Goal: Information Seeking & Learning: Learn about a topic

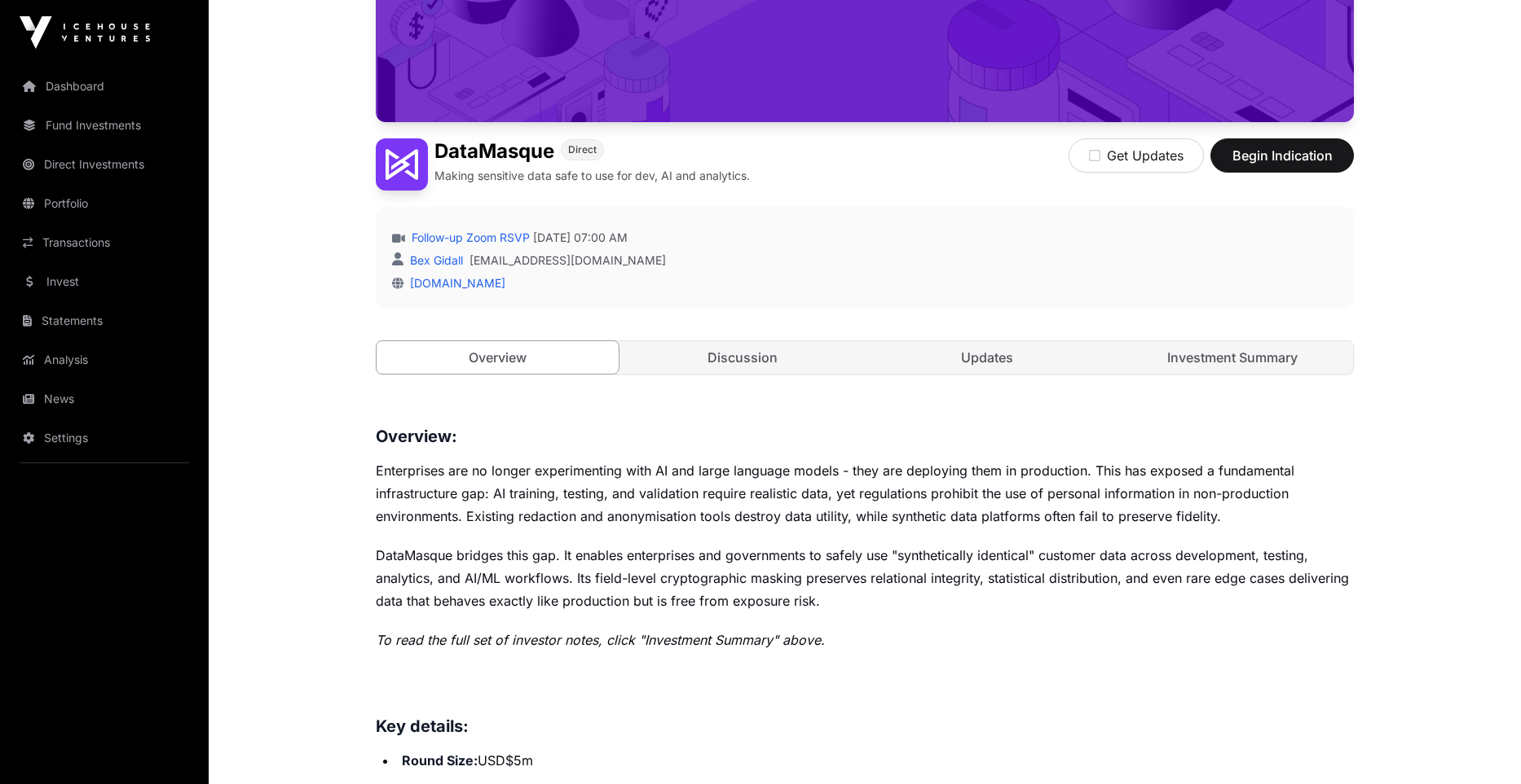
scroll to position [455, 0]
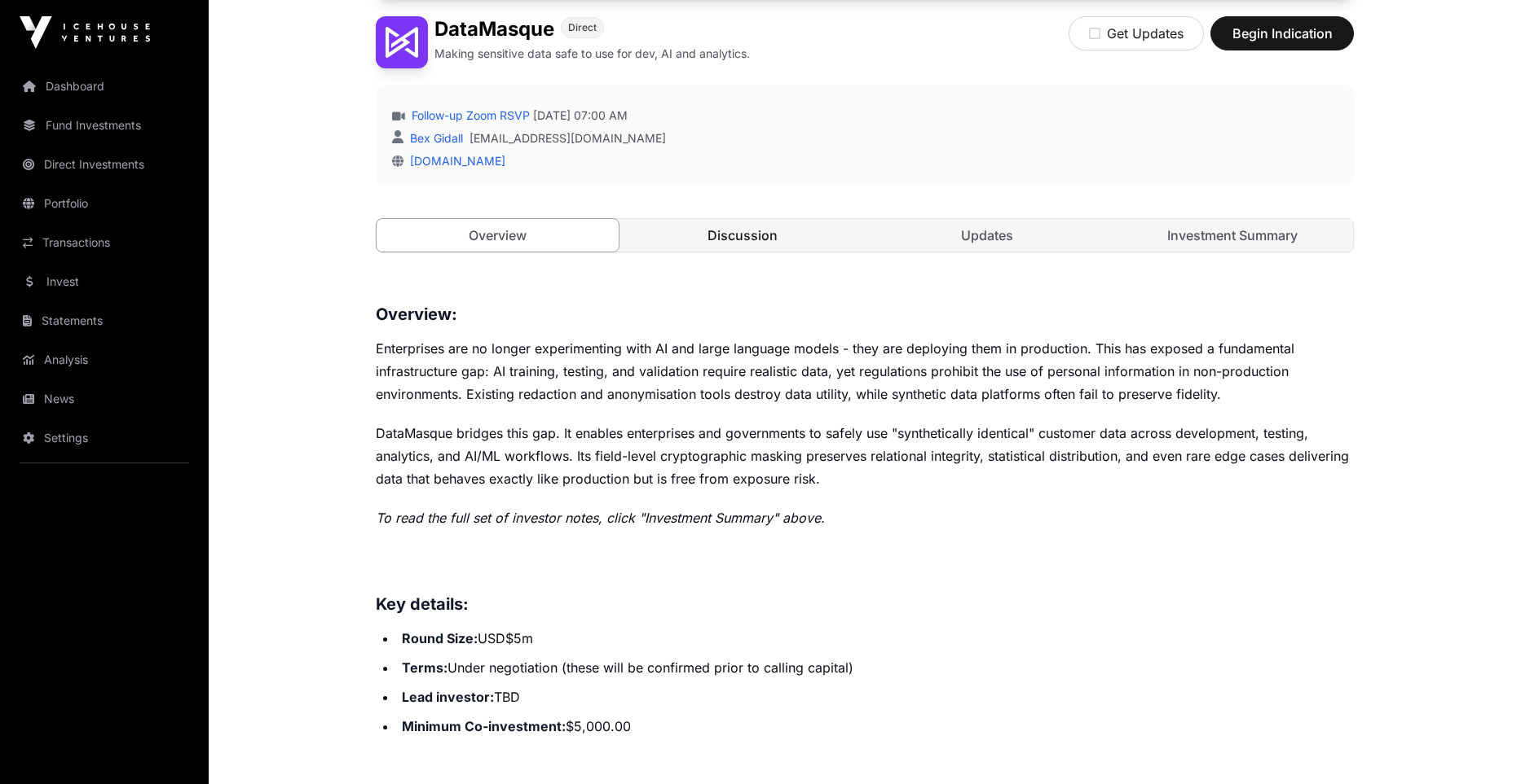
click at [806, 238] on link "Discussion" at bounding box center [742, 235] width 242 height 32
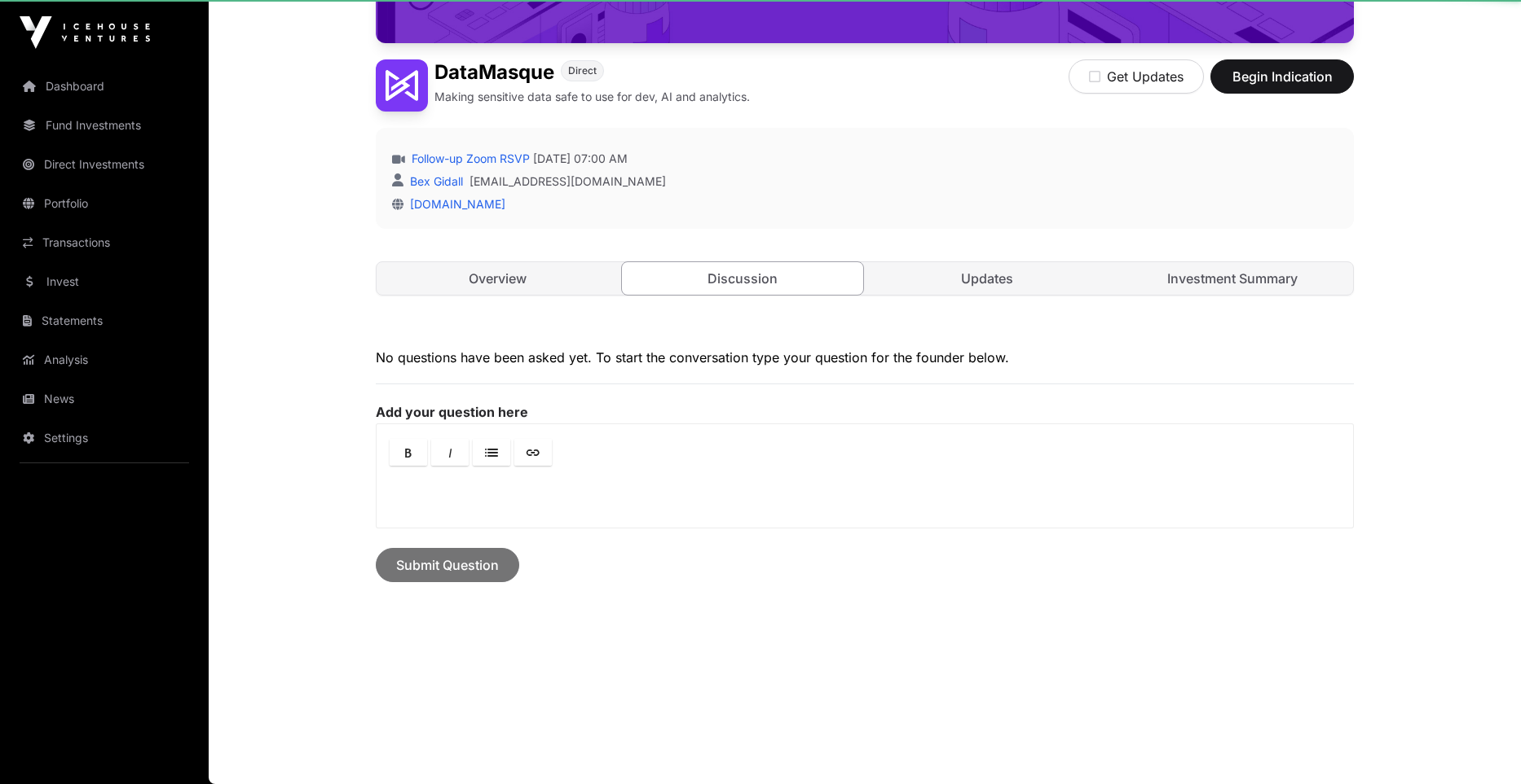
scroll to position [412, 0]
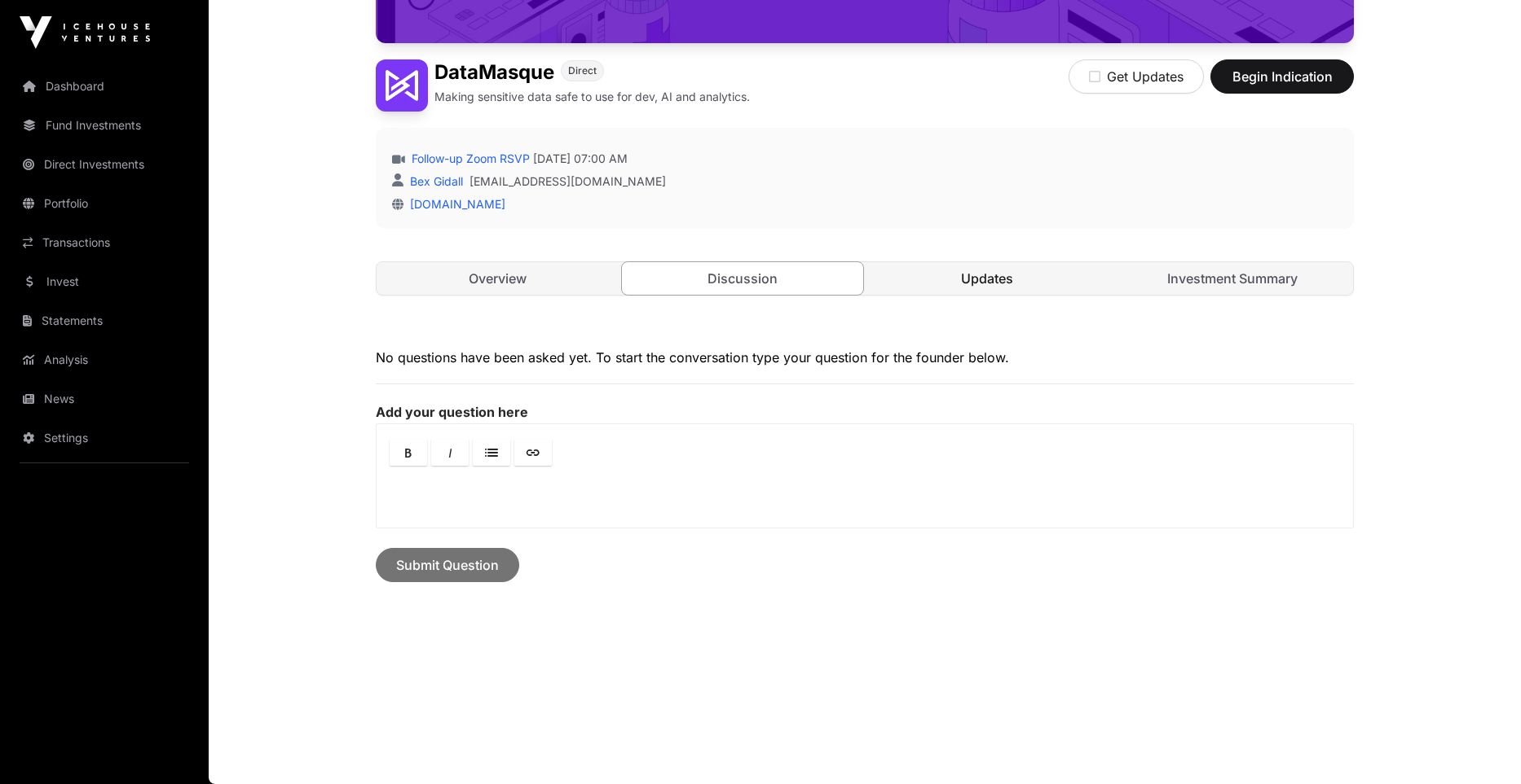
click at [1005, 283] on link "Updates" at bounding box center [987, 278] width 242 height 32
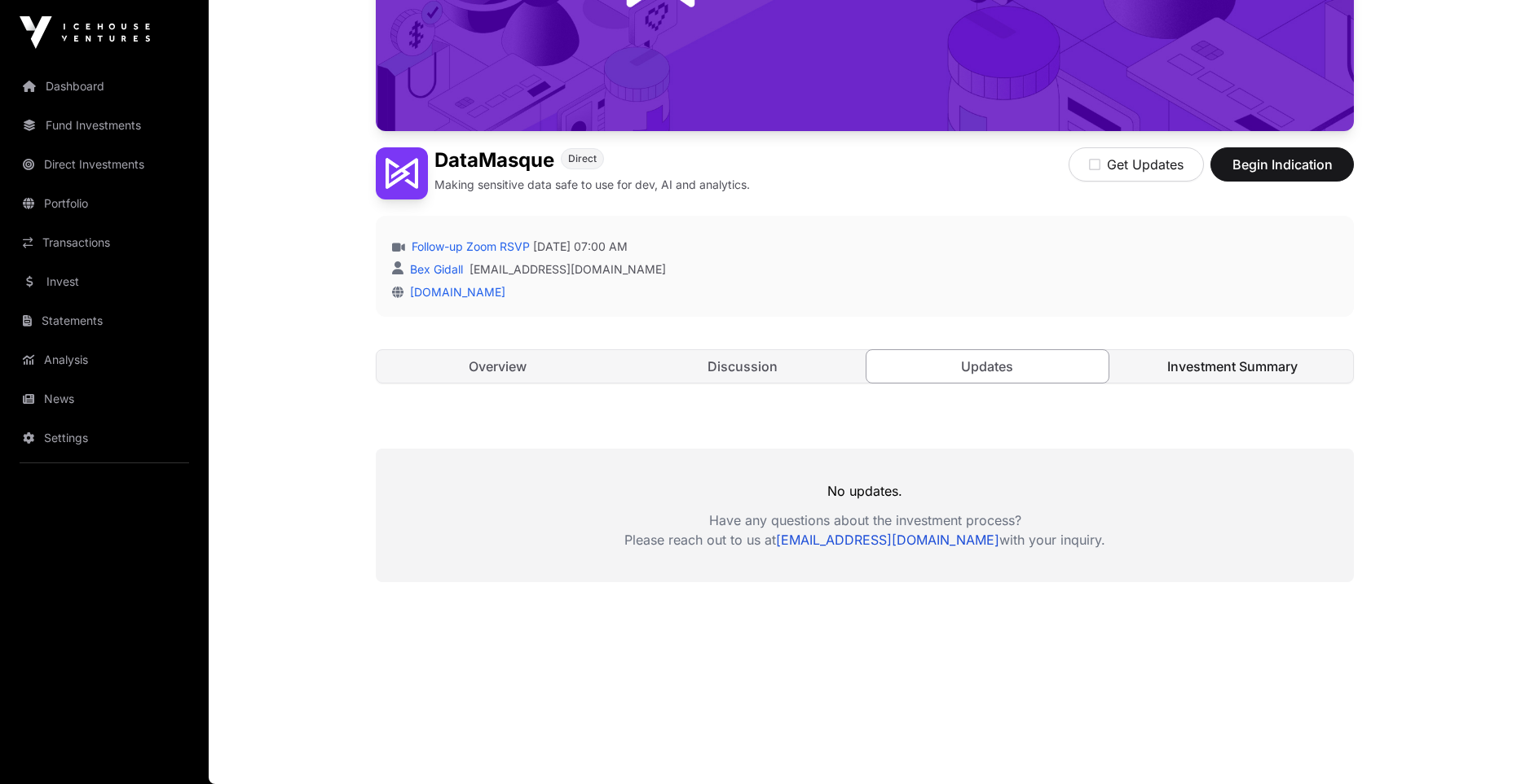
click at [1216, 371] on link "Investment Summary" at bounding box center [1232, 366] width 242 height 32
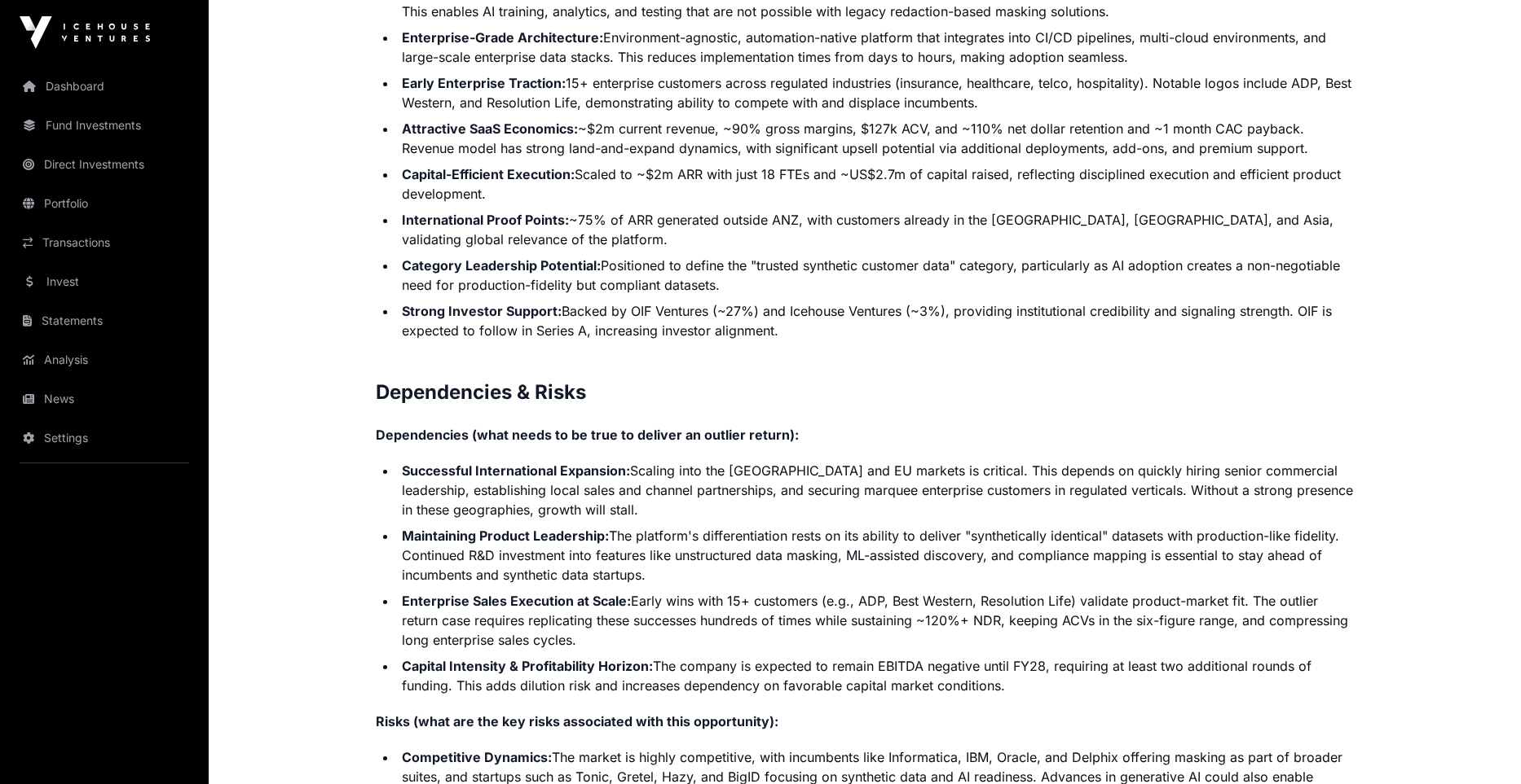
scroll to position [3184, 0]
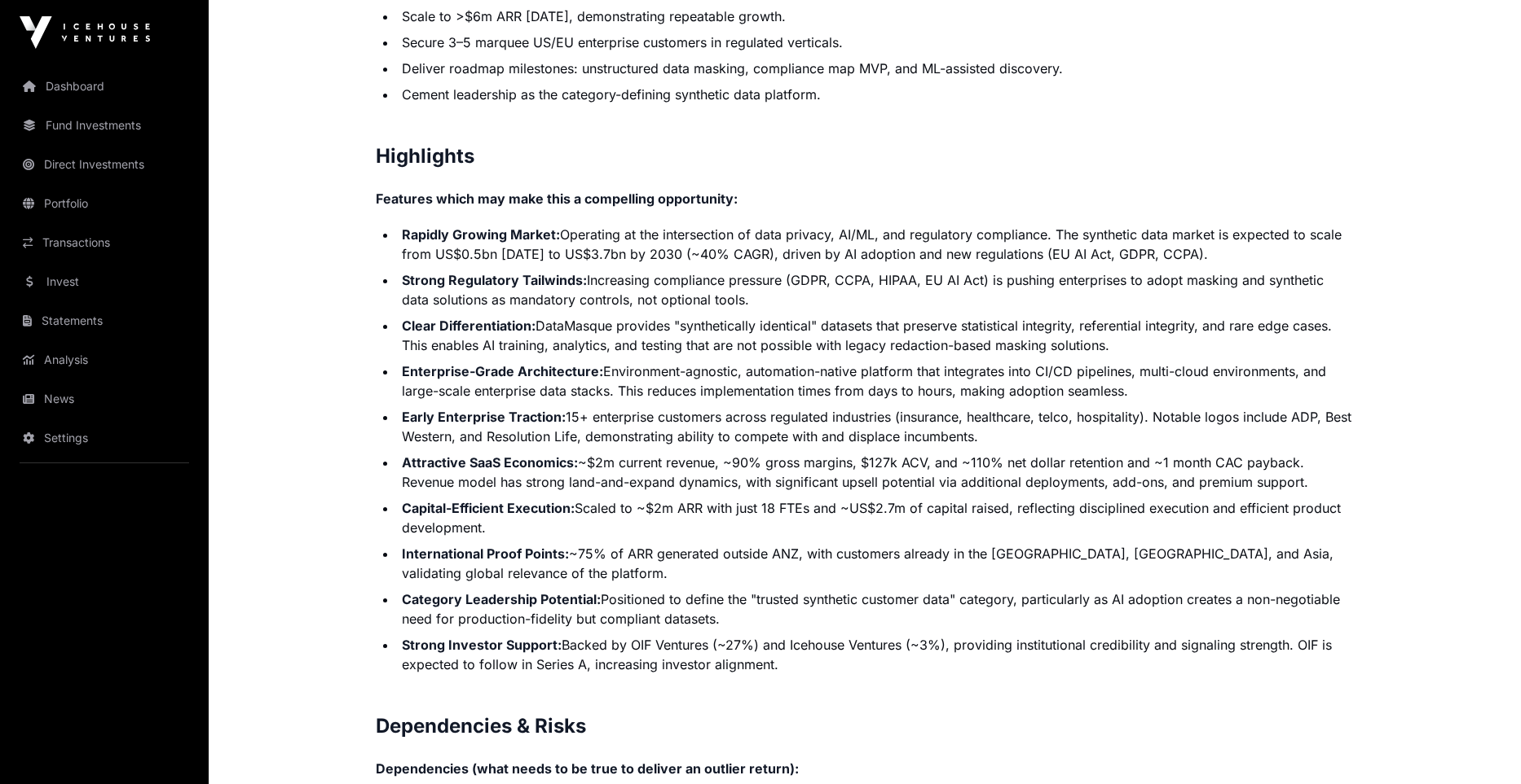
scroll to position [324, 0]
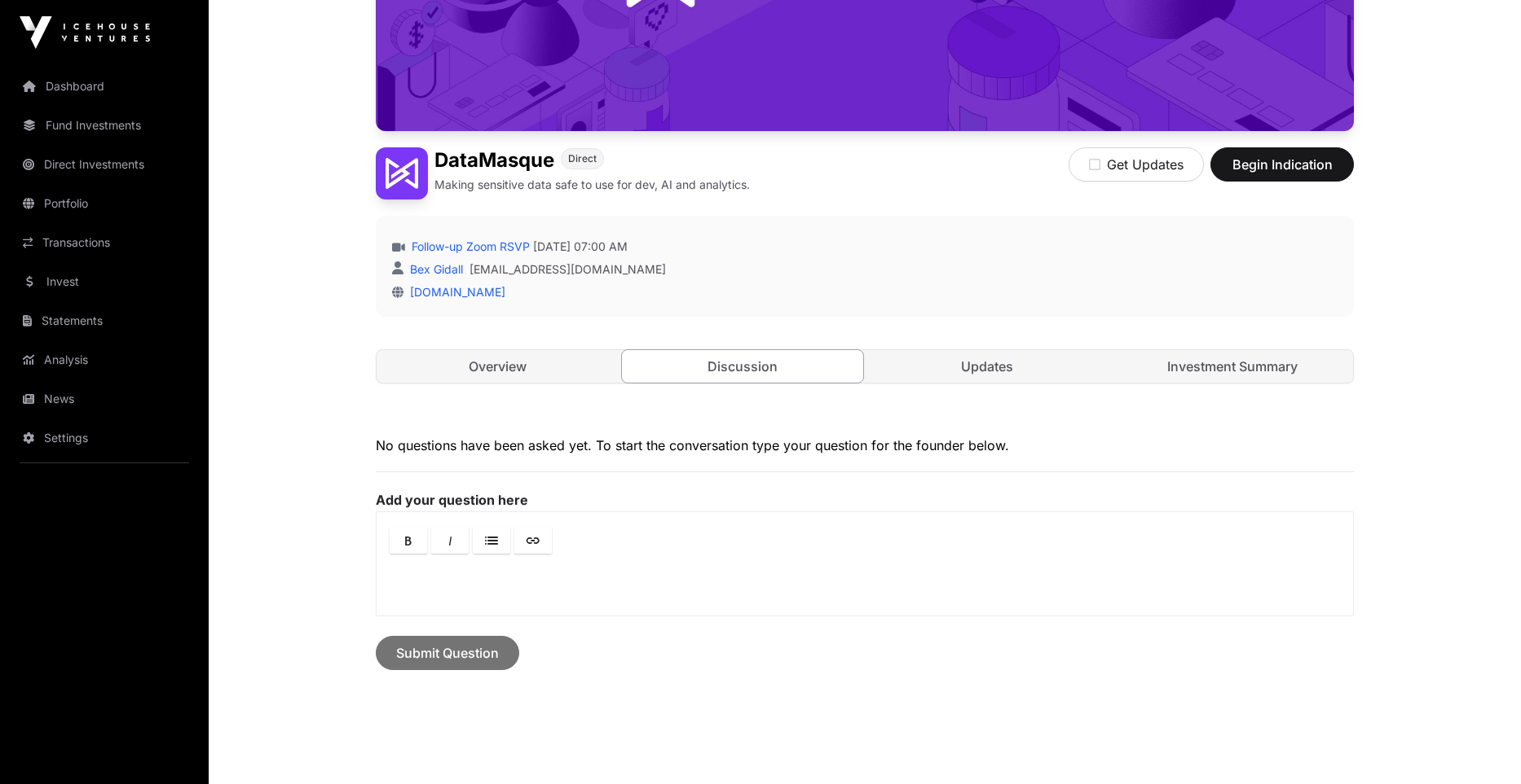
scroll to position [412, 0]
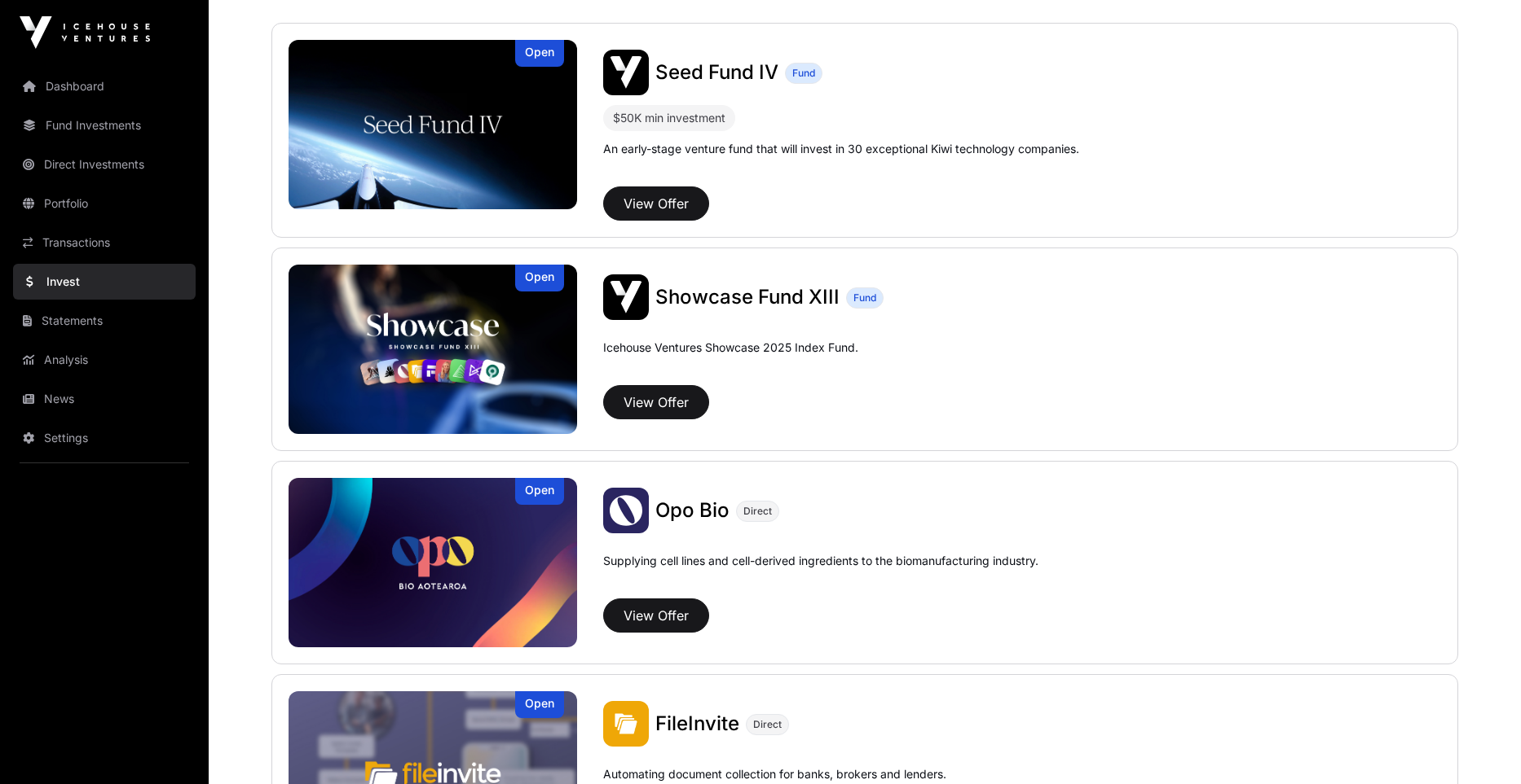
scroll to position [568, 0]
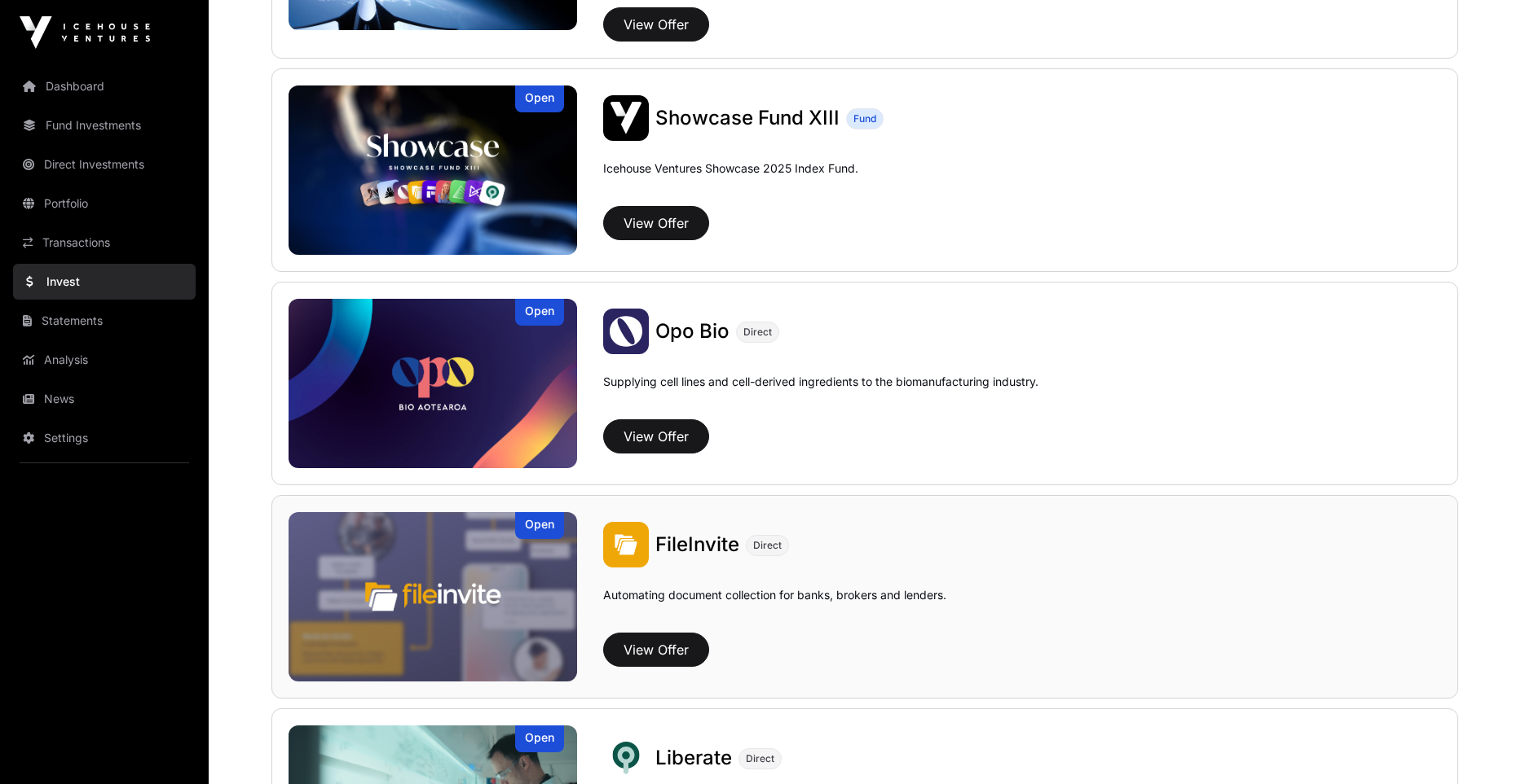
click at [417, 594] on img at bounding box center [432, 597] width 288 height 169
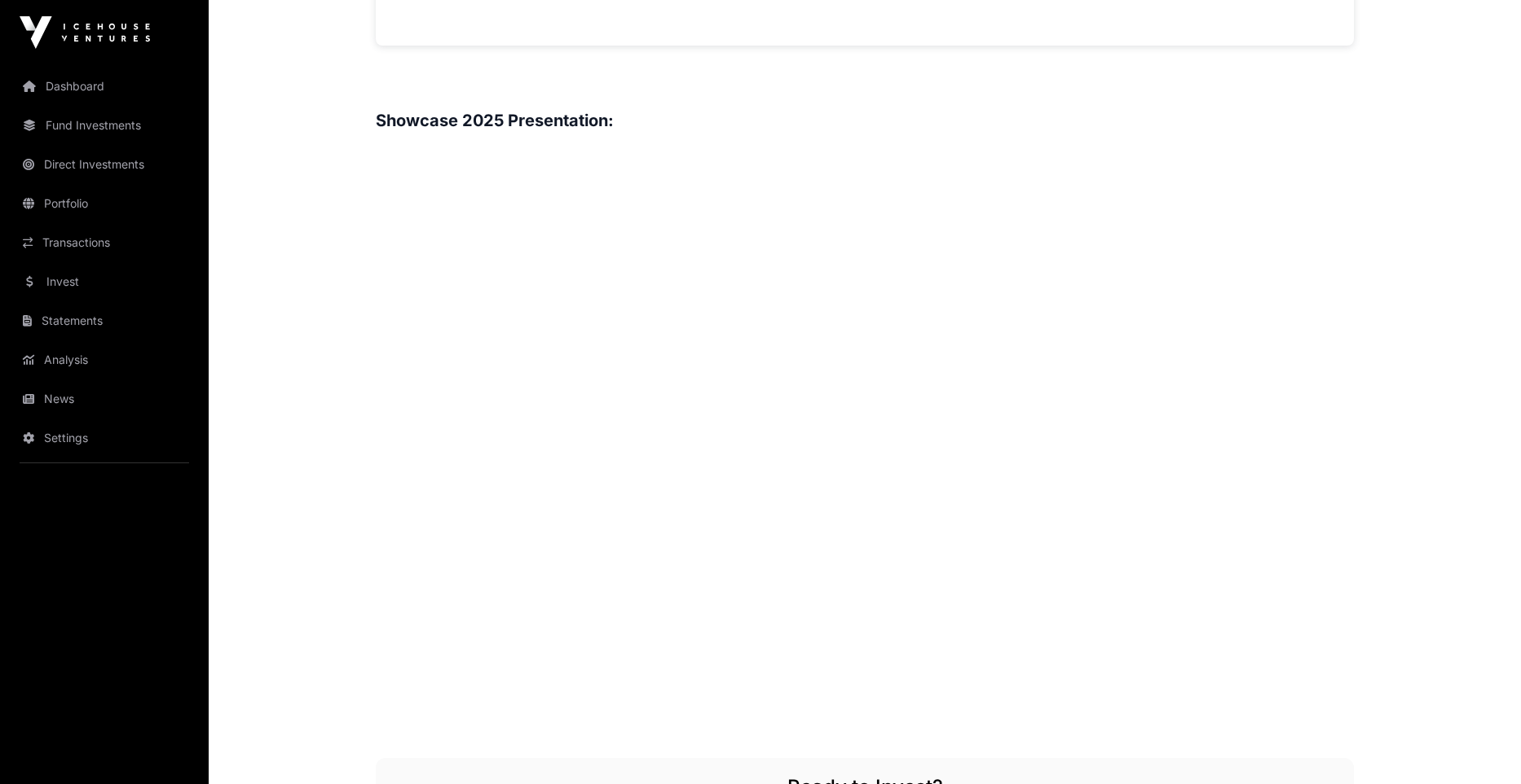
scroll to position [1758, 0]
